Goal: Task Accomplishment & Management: Use online tool/utility

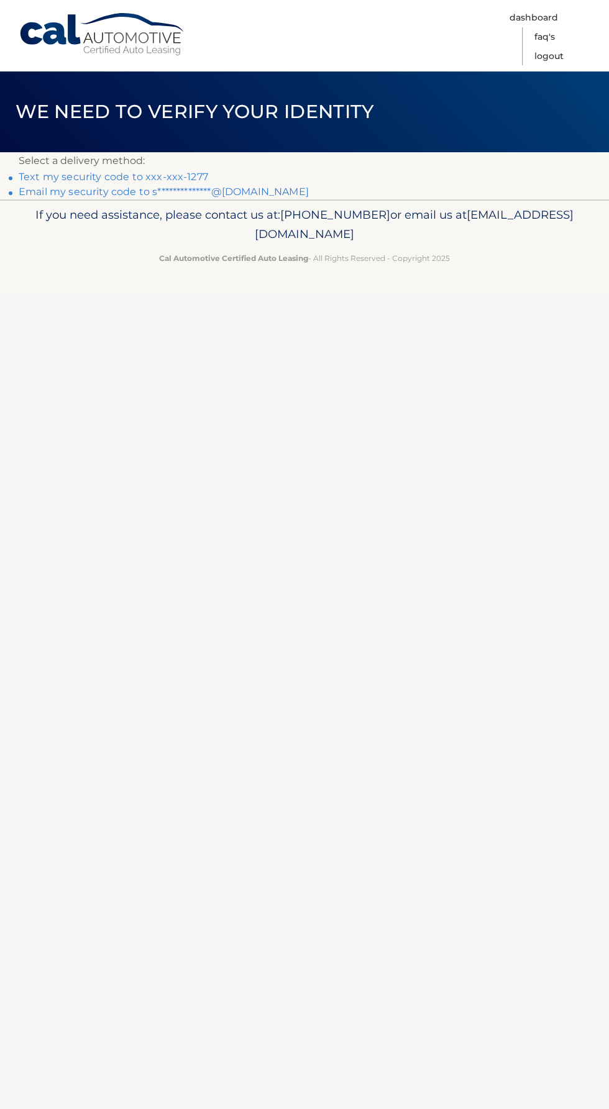
click at [77, 179] on link "Text my security code to xxx-xxx-1277" at bounding box center [113, 177] width 189 height 12
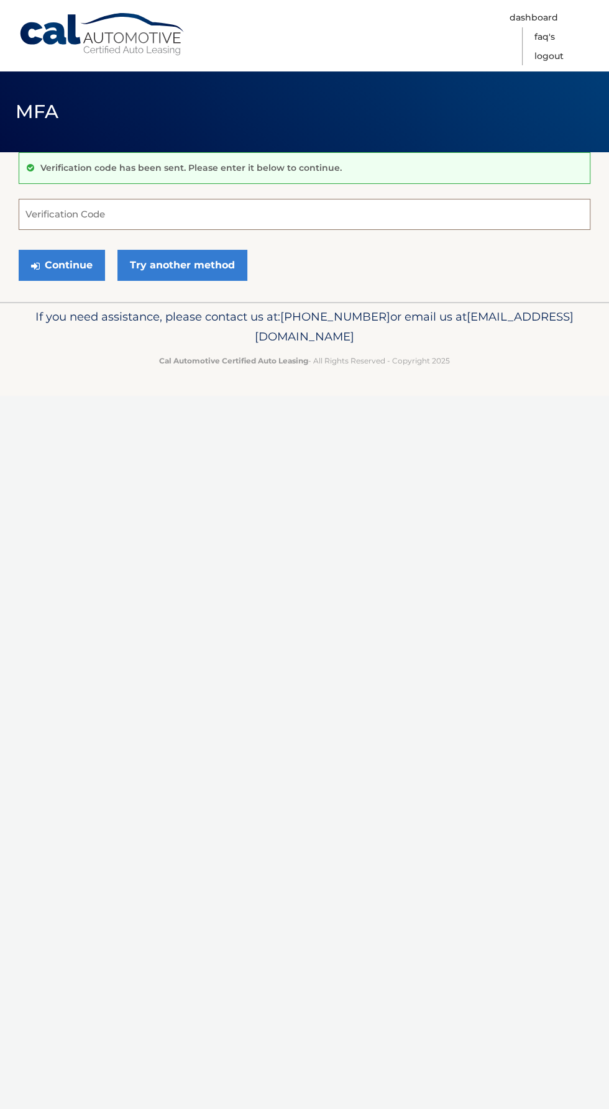
click at [201, 214] on input "Verification Code" at bounding box center [304, 214] width 571 height 31
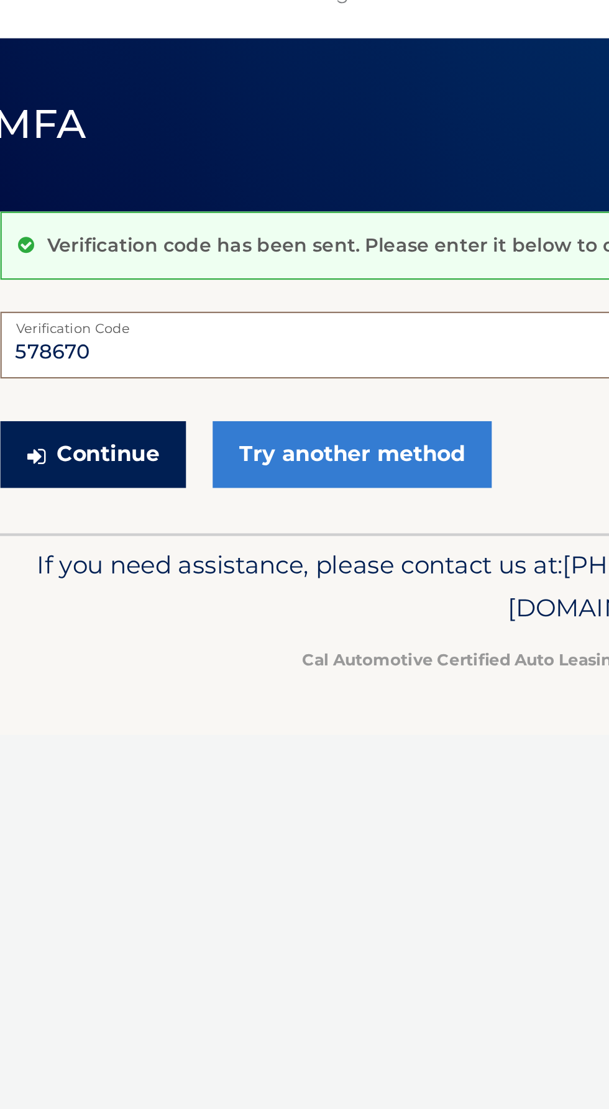
type input "578670"
click at [78, 261] on button "Continue" at bounding box center [62, 265] width 86 height 31
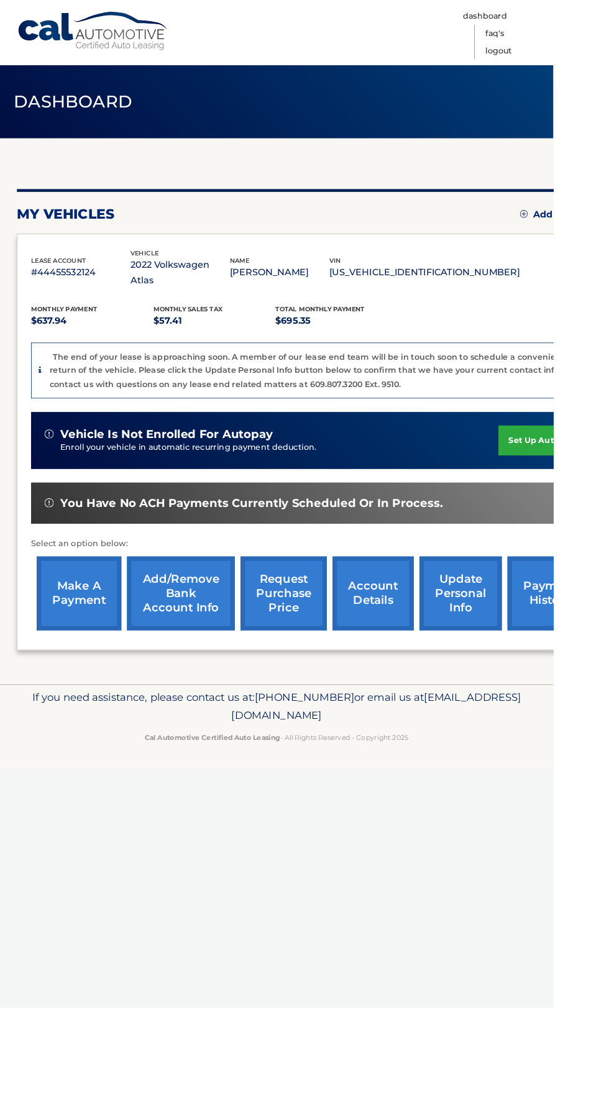
click at [99, 647] on link "make a payment" at bounding box center [86, 652] width 93 height 81
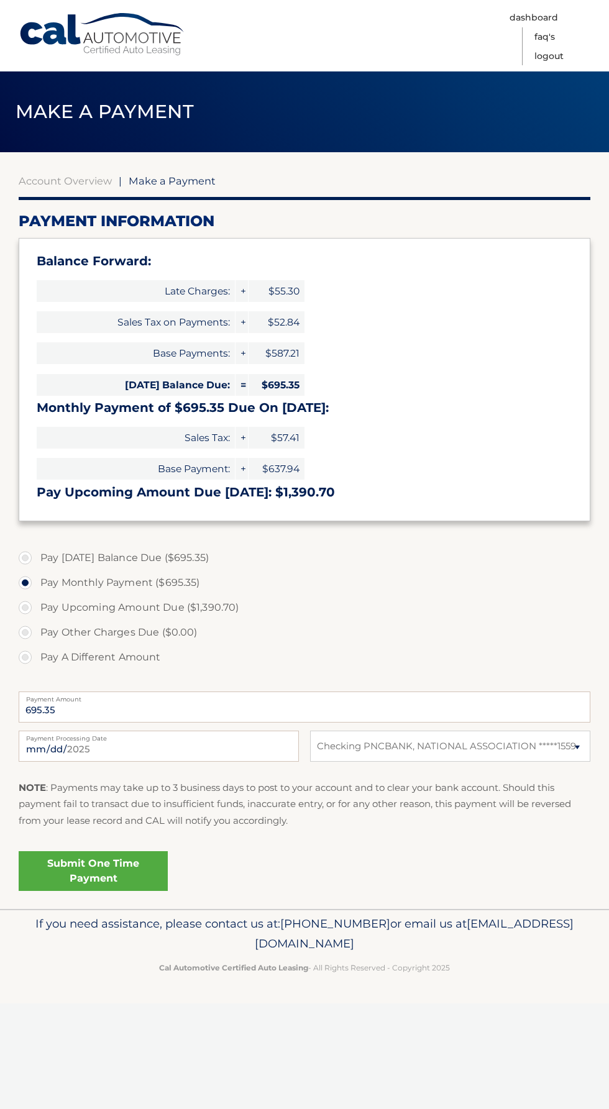
select select "ODYzMWEyNmUtMWJlYy00NjNhLTg0NzAtYmIxMGQyMjU2YzY2"
click at [126, 877] on link "Submit One Time Payment" at bounding box center [93, 871] width 149 height 40
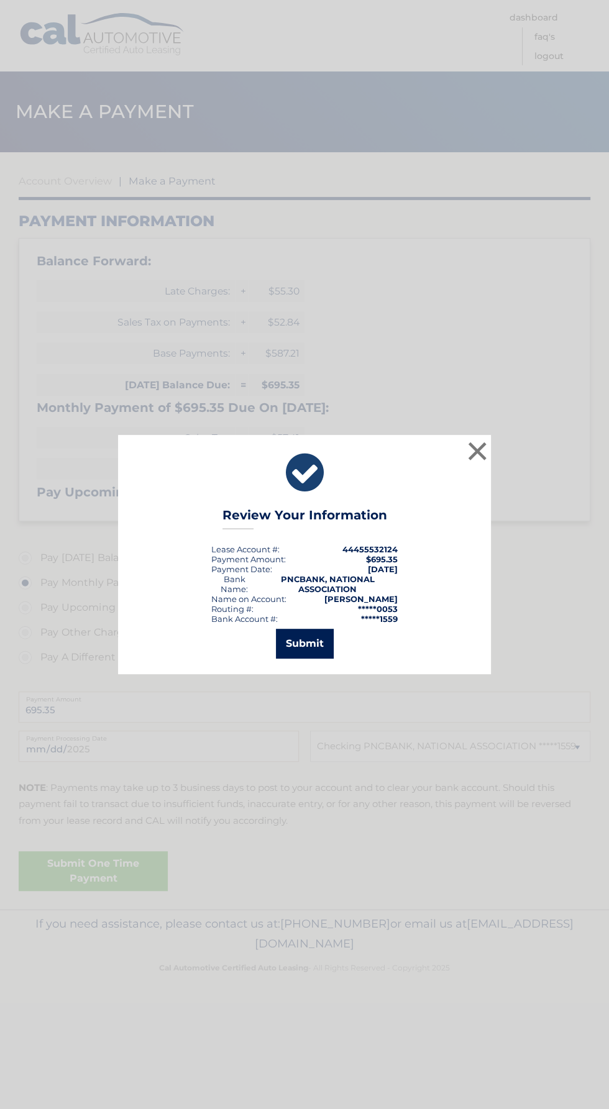
click at [320, 655] on button "Submit" at bounding box center [305, 644] width 58 height 30
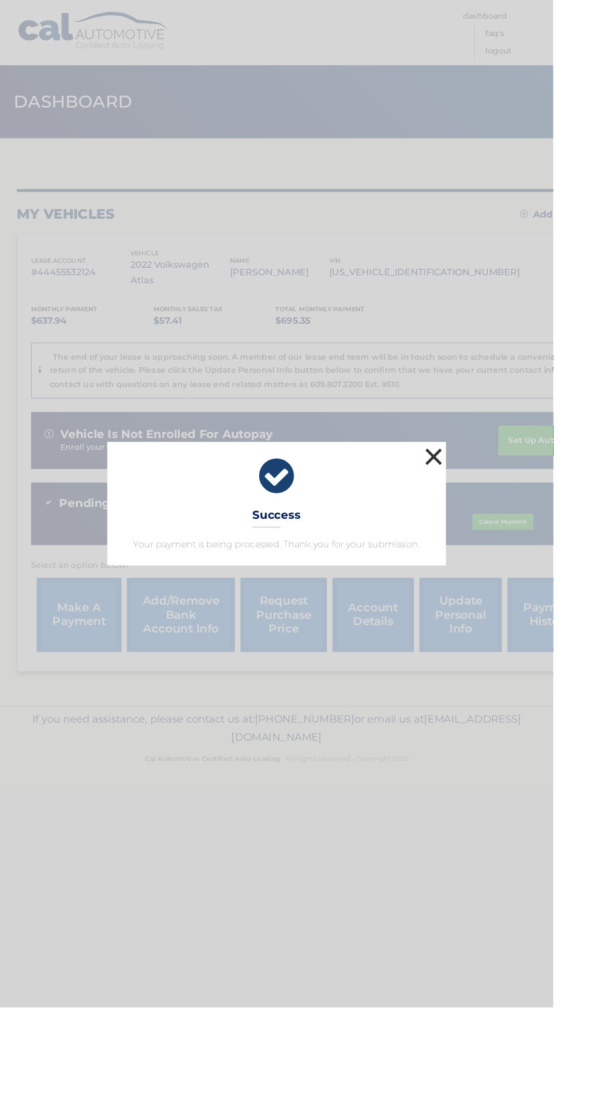
click at [489, 515] on button "×" at bounding box center [477, 502] width 25 height 25
